Goal: Information Seeking & Learning: Learn about a topic

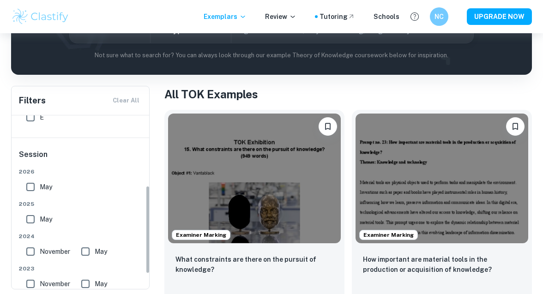
scroll to position [138, 0]
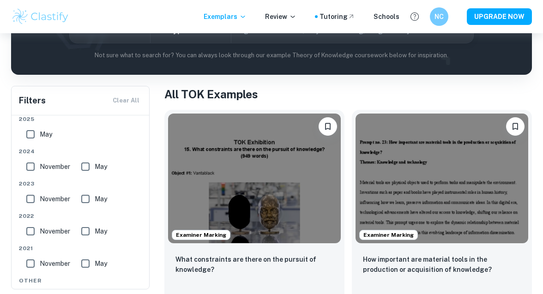
click at [33, 132] on input "May" at bounding box center [30, 134] width 18 height 18
checkbox input "true"
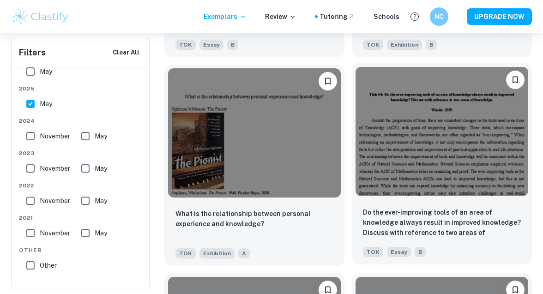
scroll to position [1665, 0]
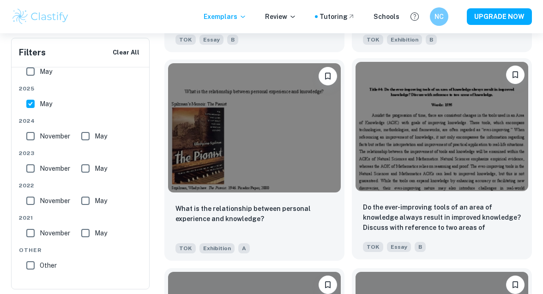
click at [397, 162] on img at bounding box center [441, 127] width 173 height 130
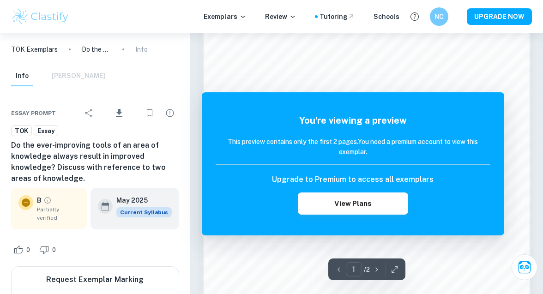
scroll to position [598, 0]
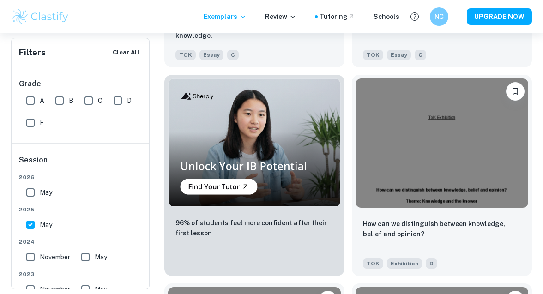
scroll to position [816, 0]
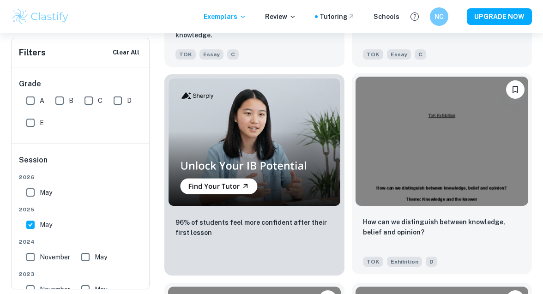
click at [384, 160] on img at bounding box center [441, 142] width 173 height 130
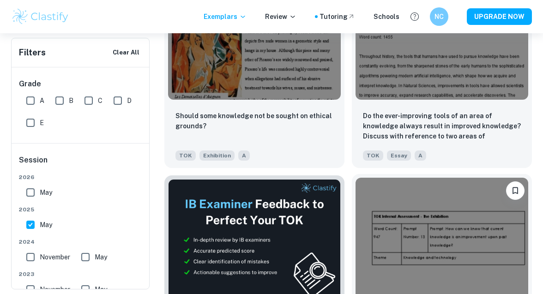
scroll to position [28633, 0]
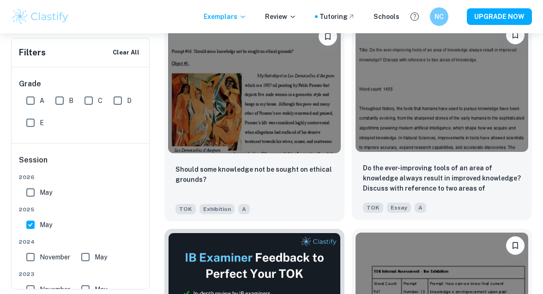
click at [380, 106] on img at bounding box center [441, 87] width 173 height 130
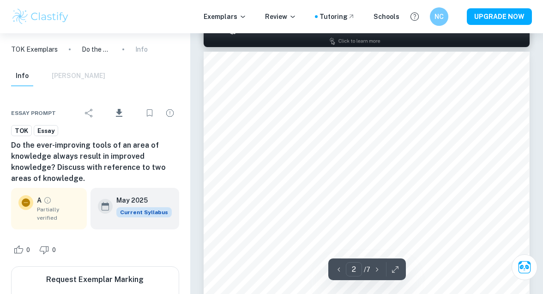
scroll to position [471, 0]
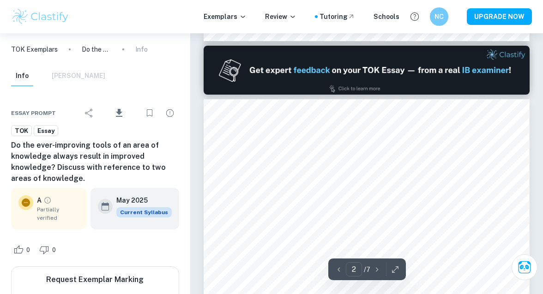
scroll to position [412, 0]
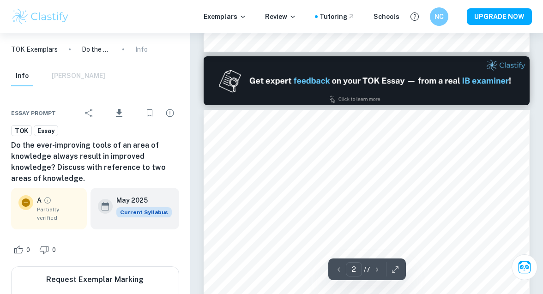
type input "1"
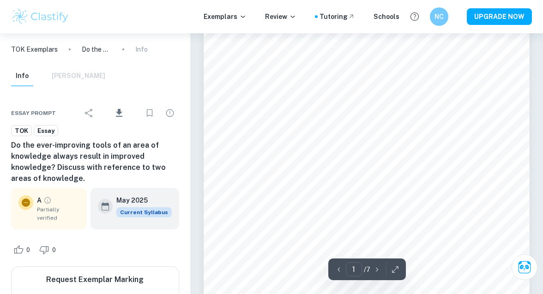
scroll to position [119, 0]
